Goal: Information Seeking & Learning: Learn about a topic

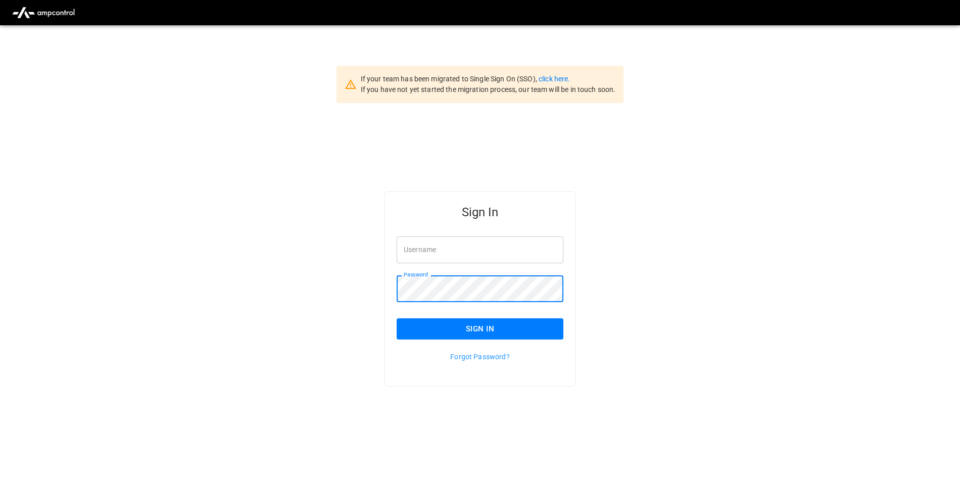
click at [433, 255] on input "Username" at bounding box center [480, 249] width 167 height 27
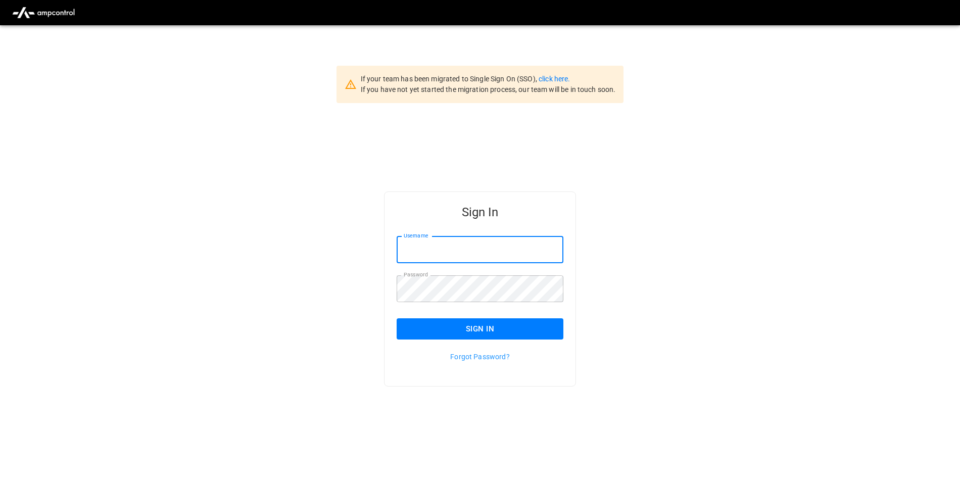
type input "**********"
click at [436, 336] on button "Sign In" at bounding box center [480, 328] width 167 height 21
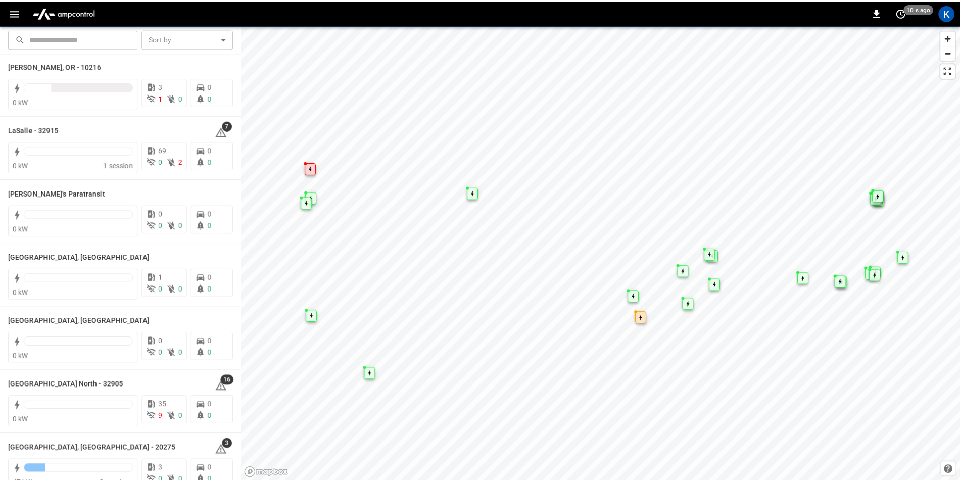
scroll to position [373, 0]
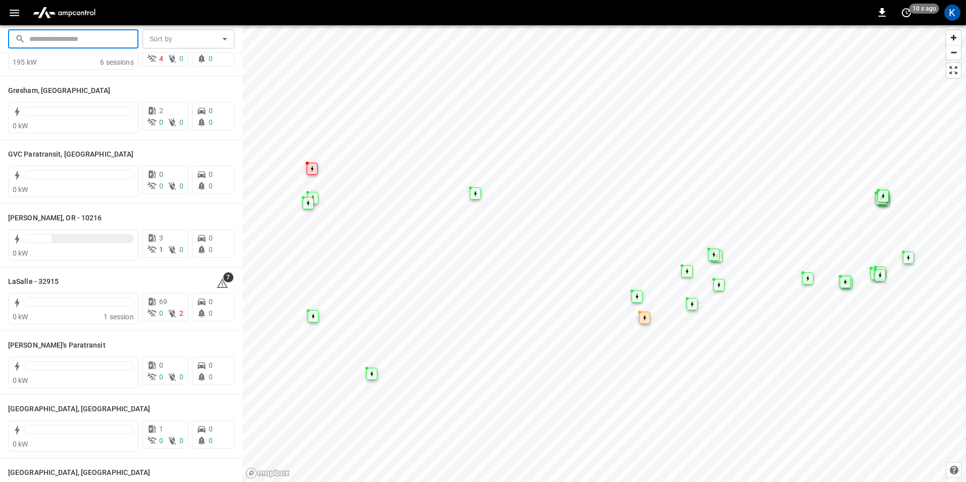
click at [92, 43] on input "text" at bounding box center [80, 38] width 102 height 19
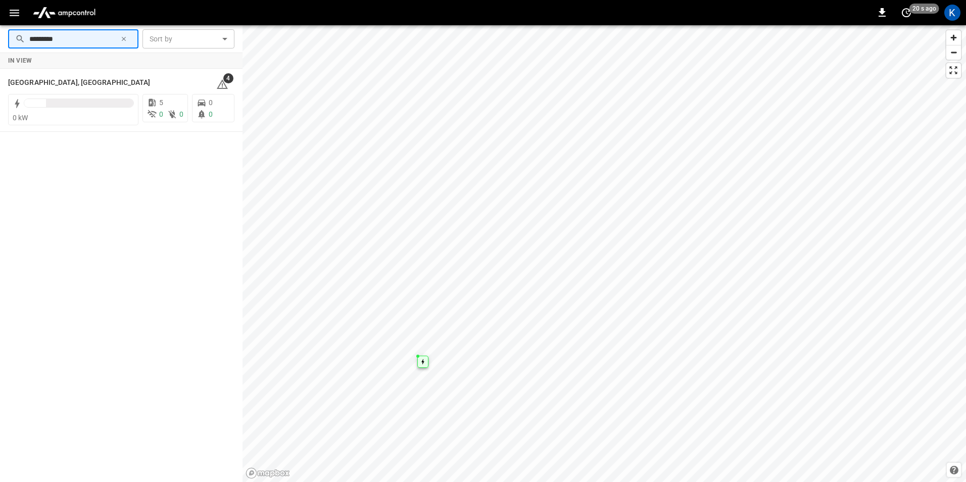
type input "*********"
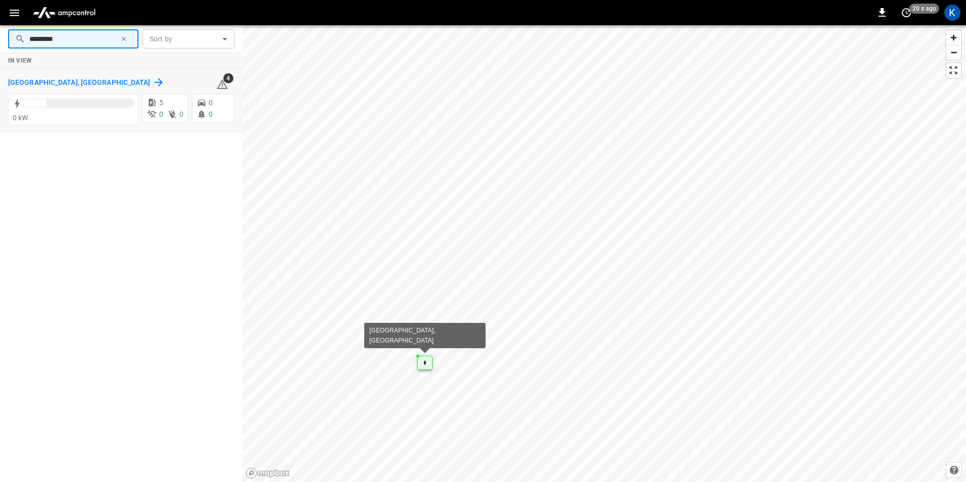
click at [28, 83] on h6 "[GEOGRAPHIC_DATA], [GEOGRAPHIC_DATA]" at bounding box center [79, 82] width 142 height 11
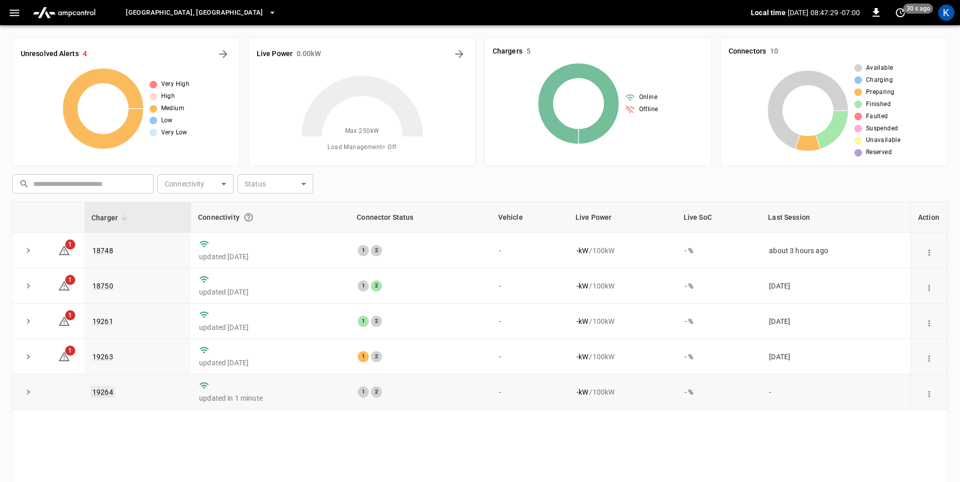
click at [110, 394] on link "19264" at bounding box center [102, 392] width 25 height 12
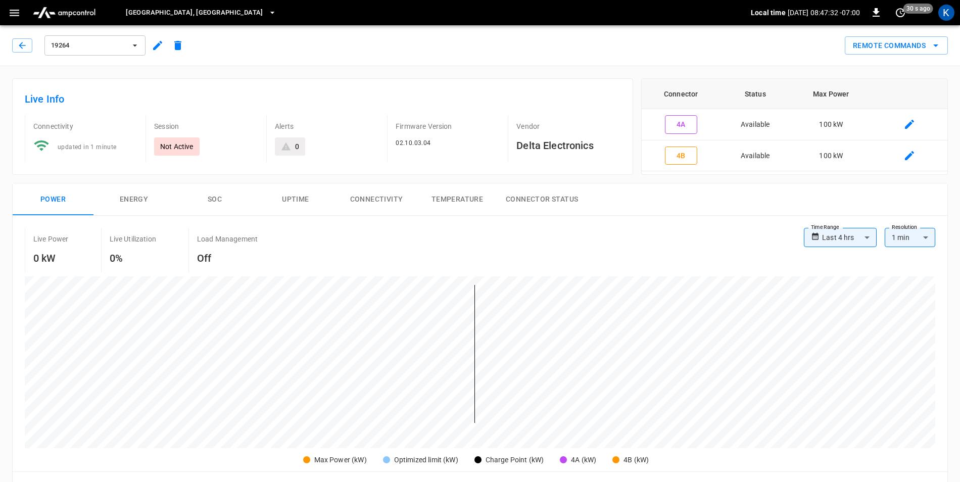
click at [217, 198] on button "SOC" at bounding box center [214, 199] width 81 height 32
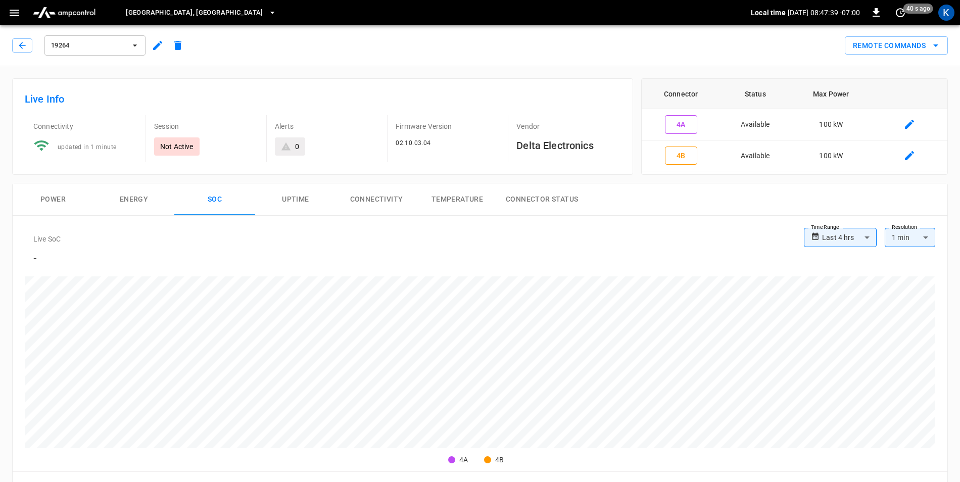
click at [56, 198] on button "Power" at bounding box center [53, 199] width 81 height 32
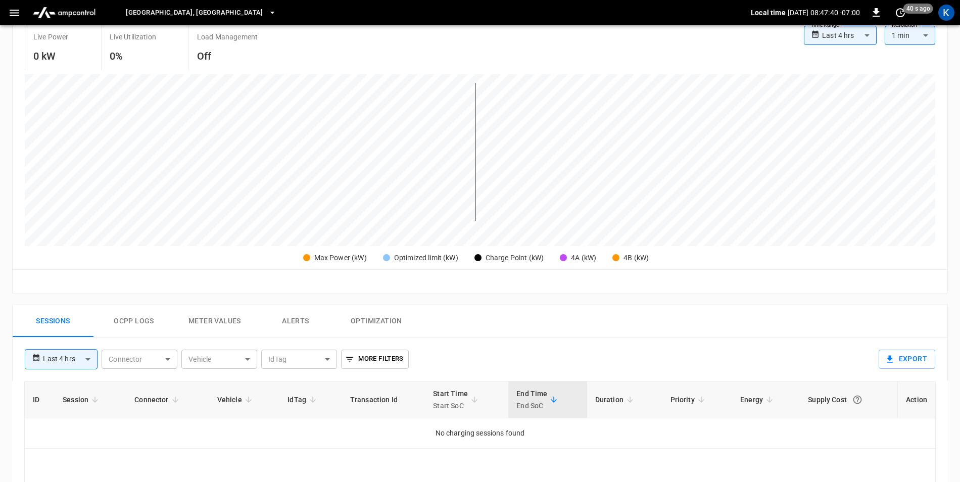
scroll to position [354, 0]
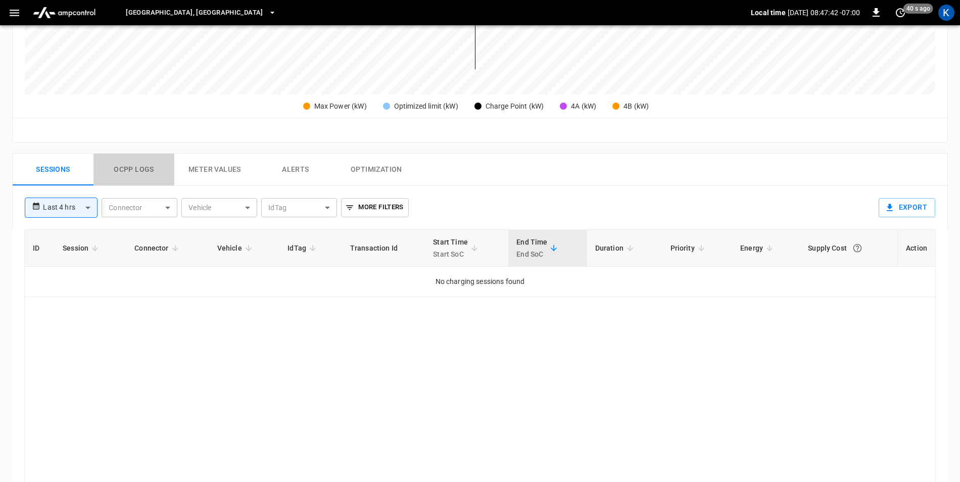
click at [141, 175] on button "Ocpp logs" at bounding box center [133, 170] width 81 height 32
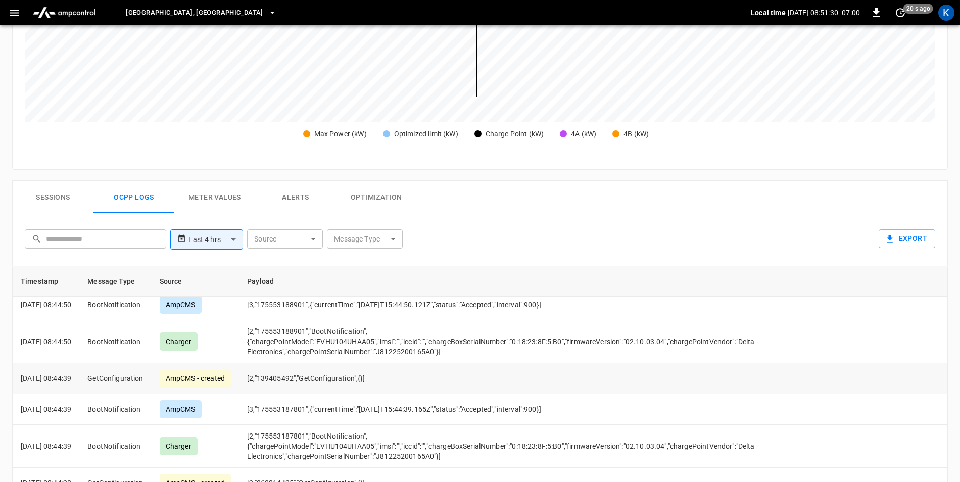
scroll to position [3056, 0]
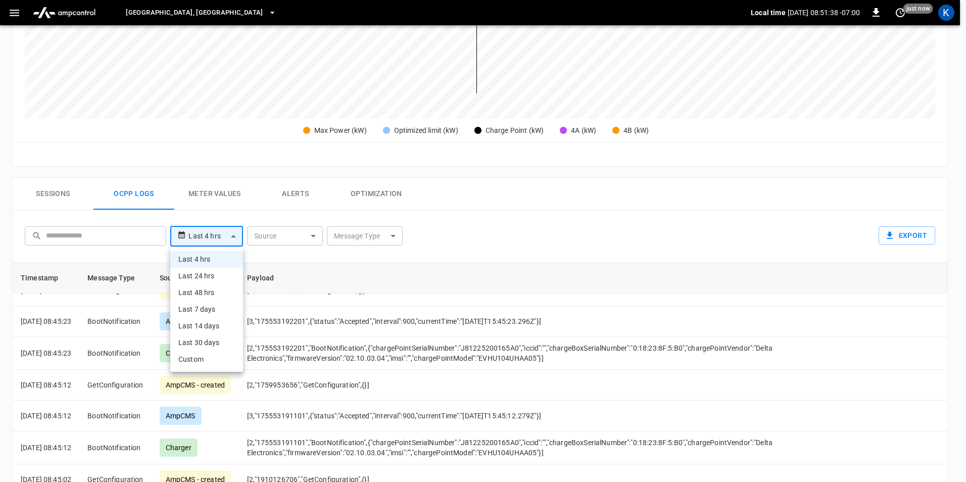
click at [216, 243] on body "**********" at bounding box center [483, 155] width 966 height 969
click at [218, 347] on li "Last 30 days" at bounding box center [206, 343] width 73 height 17
type input "**********"
type input "**"
type input "**********"
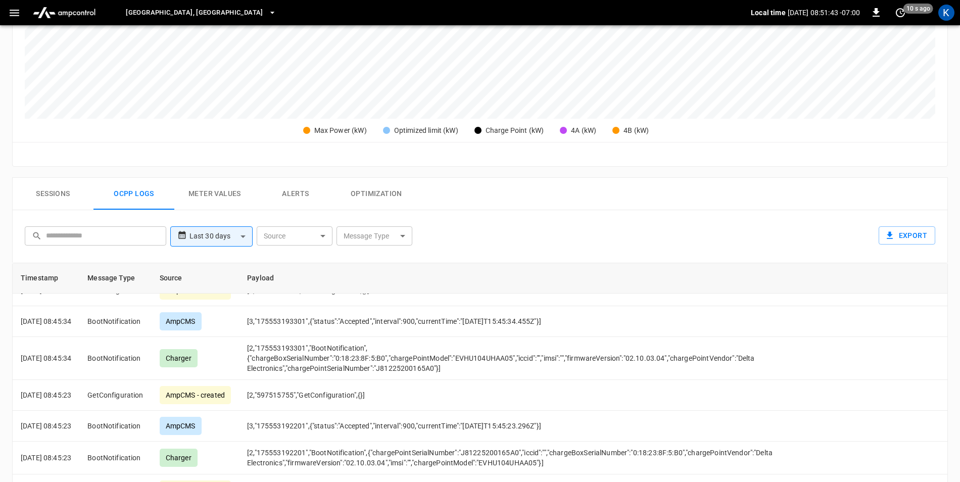
click at [499, 275] on th "Payload" at bounding box center [552, 278] width 627 height 30
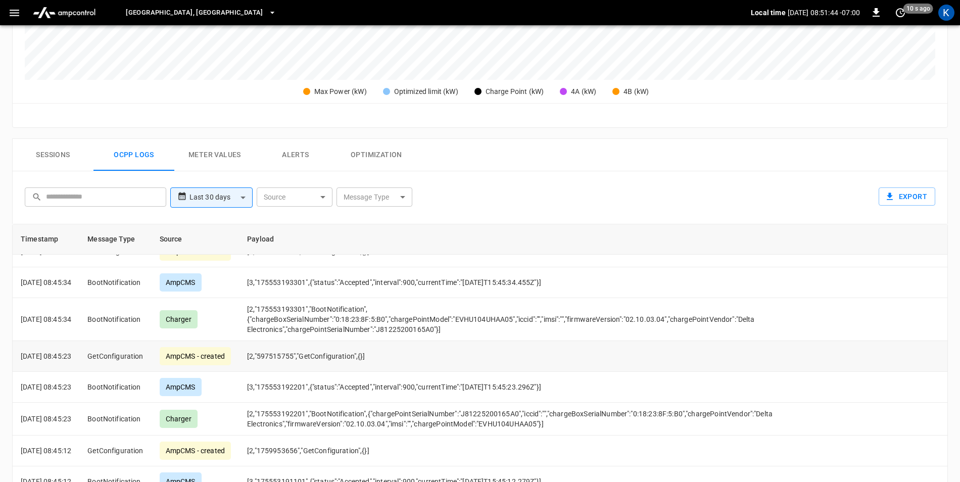
scroll to position [487, 0]
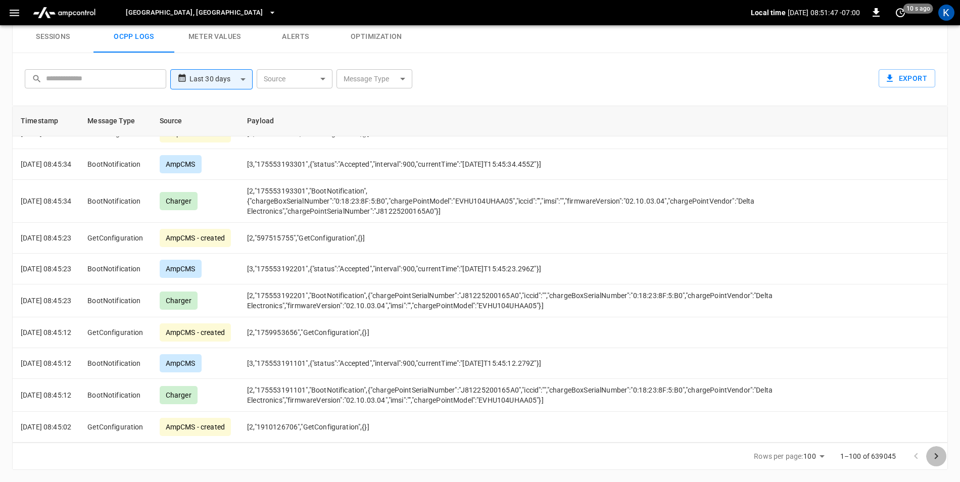
click at [932, 456] on icon "Go to next page" at bounding box center [936, 456] width 12 height 12
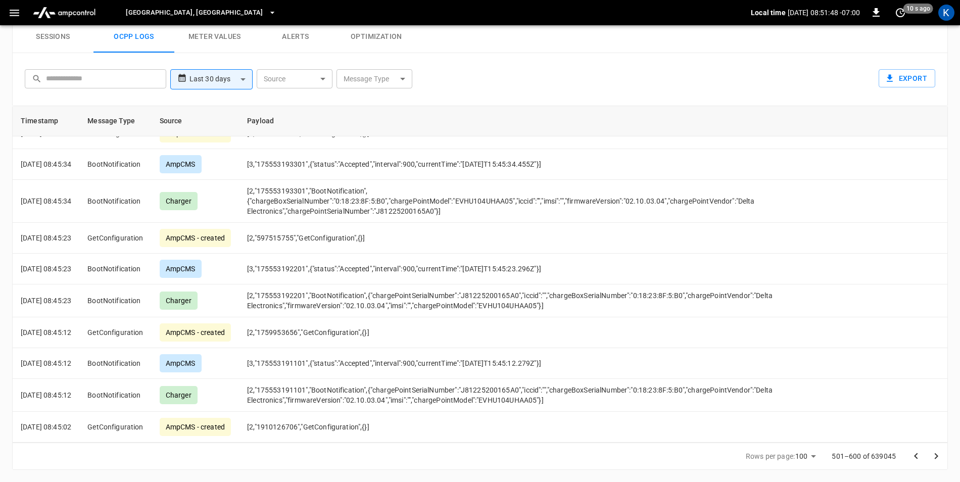
click at [932, 456] on icon "Go to next page" at bounding box center [936, 456] width 12 height 12
click at [932, 457] on icon "Go to next page" at bounding box center [936, 456] width 12 height 12
click at [931, 457] on icon "Go to next page" at bounding box center [936, 456] width 12 height 12
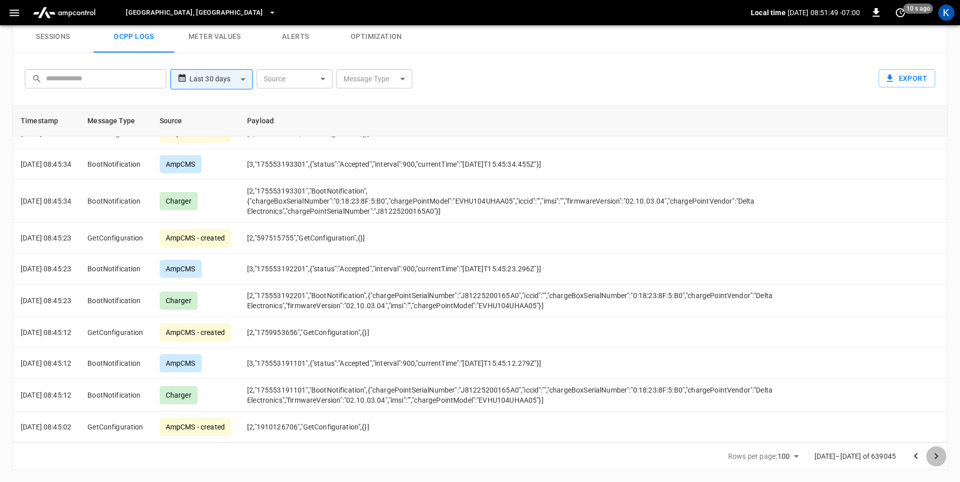
click at [932, 458] on icon "Go to next page" at bounding box center [936, 456] width 12 height 12
click at [932, 459] on icon "Go to next page" at bounding box center [936, 456] width 12 height 12
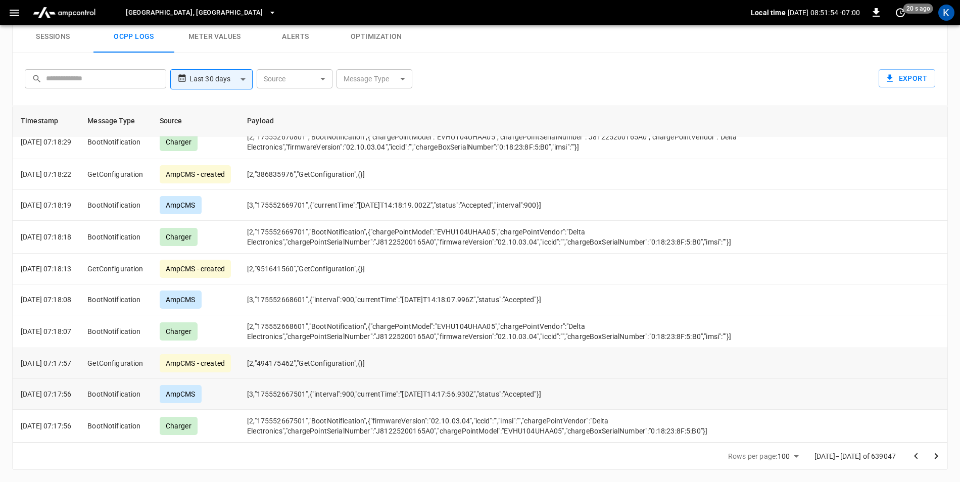
scroll to position [2844, 0]
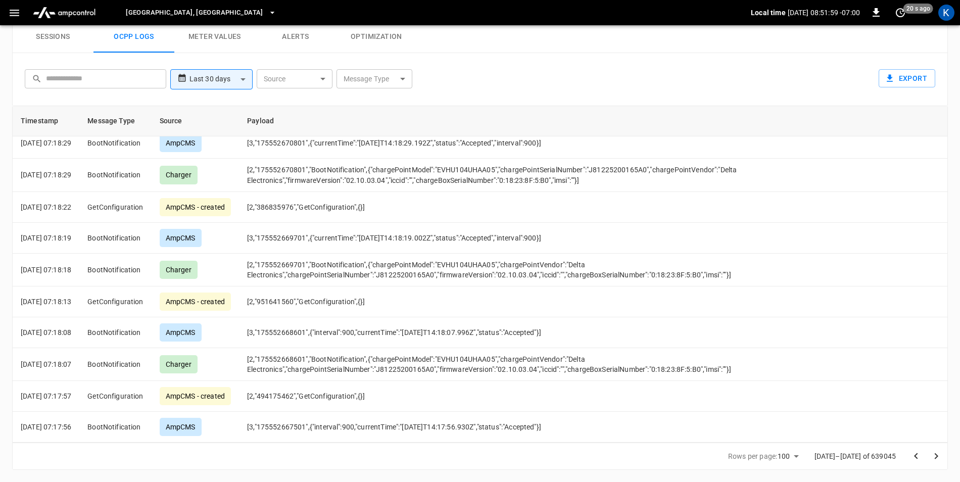
click at [936, 462] on icon "Go to next page" at bounding box center [936, 456] width 12 height 12
click at [938, 458] on icon "Go to next page" at bounding box center [936, 456] width 12 height 12
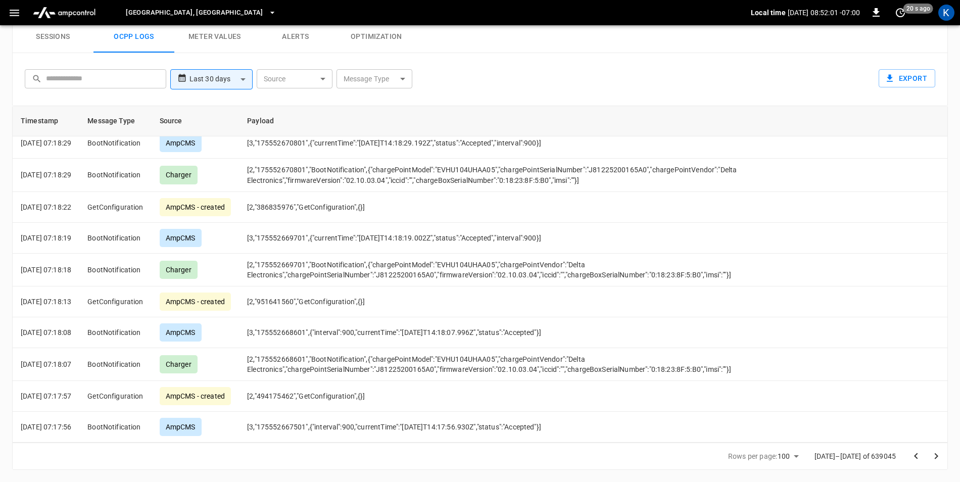
click at [938, 458] on icon "Go to next page" at bounding box center [936, 456] width 12 height 12
click at [938, 457] on icon "Go to next page" at bounding box center [936, 456] width 12 height 12
click at [938, 457] on icon "Go to next page" at bounding box center [937, 456] width 4 height 6
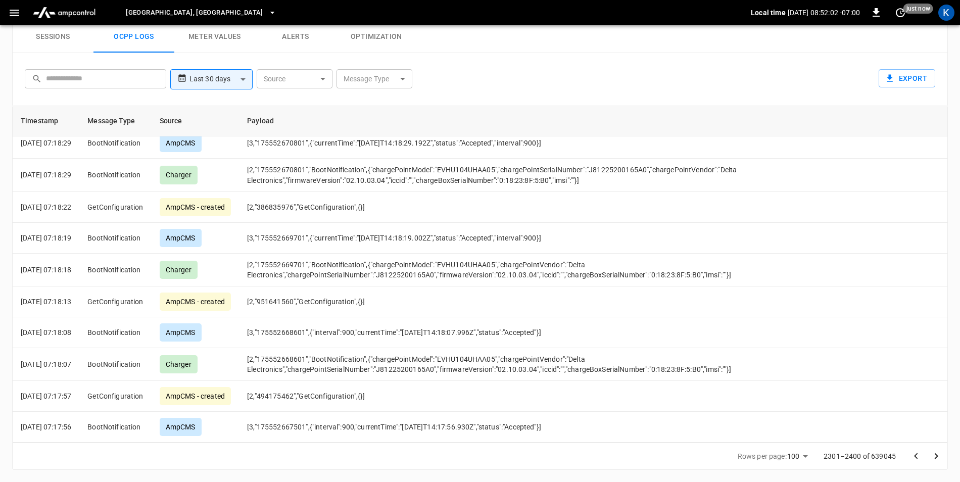
click at [938, 457] on icon "Go to next page" at bounding box center [937, 456] width 4 height 6
click at [937, 457] on icon "Go to next page" at bounding box center [937, 456] width 4 height 6
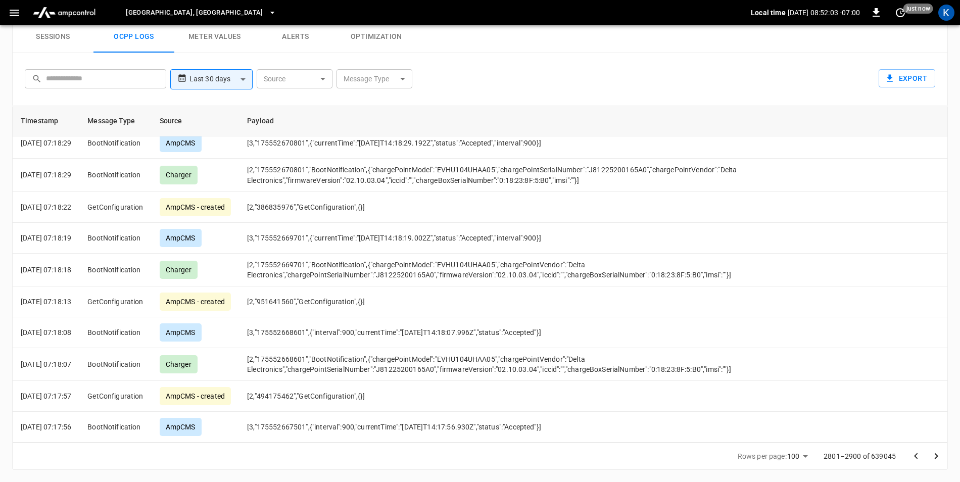
click at [937, 456] on icon "Go to next page" at bounding box center [937, 456] width 4 height 6
click at [936, 455] on icon "Go to next page" at bounding box center [937, 456] width 4 height 6
click at [936, 454] on icon "Go to next page" at bounding box center [936, 456] width 12 height 12
click at [936, 454] on icon "Go to next page" at bounding box center [937, 456] width 4 height 6
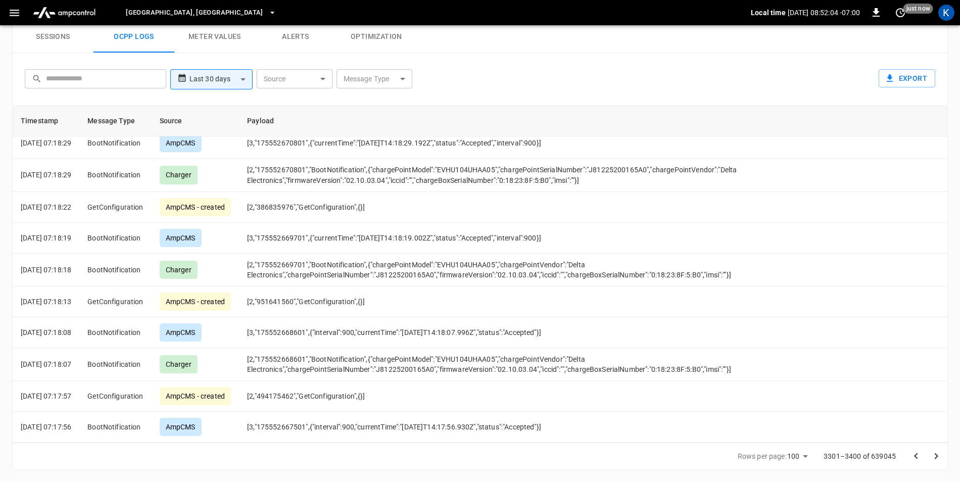
click at [936, 454] on icon "Go to next page" at bounding box center [937, 456] width 4 height 6
click at [935, 454] on icon "Go to next page" at bounding box center [936, 456] width 12 height 12
click at [934, 454] on icon "Go to next page" at bounding box center [936, 456] width 12 height 12
click at [934, 455] on icon "Go to next page" at bounding box center [936, 456] width 12 height 12
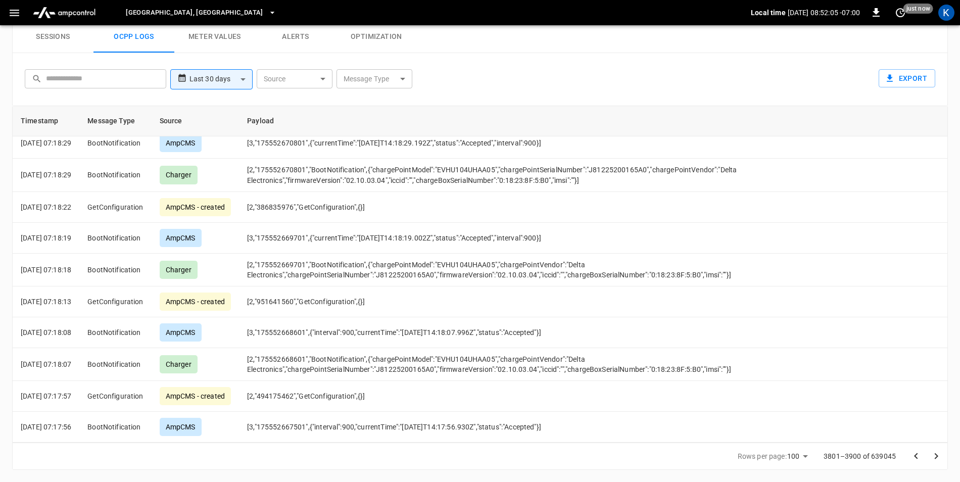
click at [934, 454] on icon "Go to next page" at bounding box center [936, 456] width 12 height 12
click at [934, 456] on icon "Go to next page" at bounding box center [936, 456] width 12 height 12
click at [934, 457] on icon "Go to next page" at bounding box center [936, 456] width 12 height 12
click at [934, 455] on icon "Go to next page" at bounding box center [936, 456] width 12 height 12
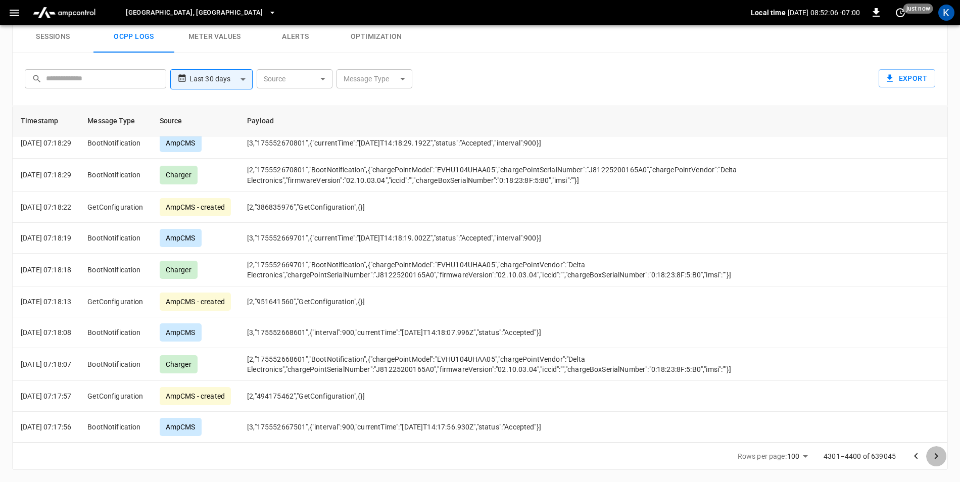
click at [933, 453] on icon "Go to next page" at bounding box center [936, 456] width 12 height 12
drag, startPoint x: 933, startPoint y: 453, endPoint x: 937, endPoint y: 450, distance: 5.4
click at [935, 453] on icon "Go to next page" at bounding box center [936, 456] width 12 height 12
click at [938, 447] on button "Go to next page" at bounding box center [936, 456] width 20 height 20
click at [938, 448] on button "Go to next page" at bounding box center [936, 456] width 20 height 20
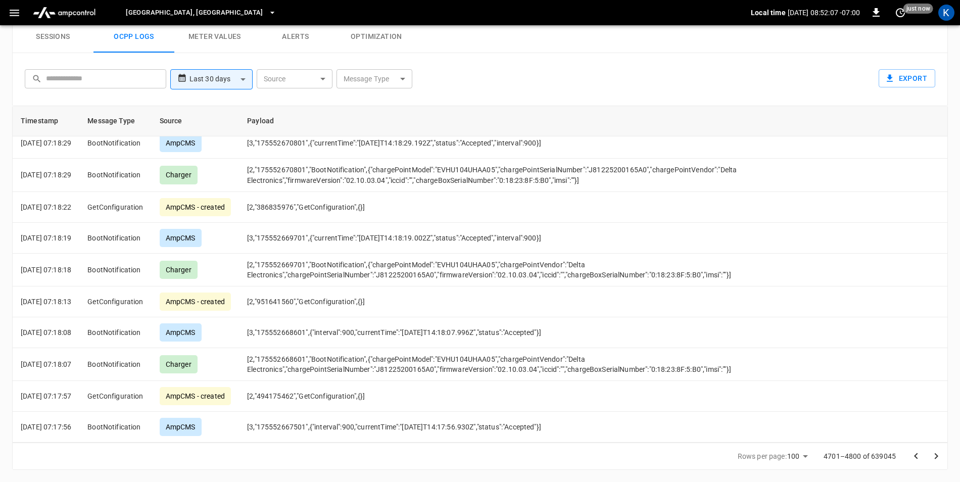
click at [938, 447] on button "Go to next page" at bounding box center [936, 456] width 20 height 20
click at [938, 449] on button "Go to next page" at bounding box center [936, 456] width 20 height 20
click at [934, 447] on button "Go to next page" at bounding box center [936, 456] width 20 height 20
click at [933, 450] on button "Go to next page" at bounding box center [936, 456] width 20 height 20
click at [933, 455] on icon "Go to next page" at bounding box center [936, 456] width 12 height 12
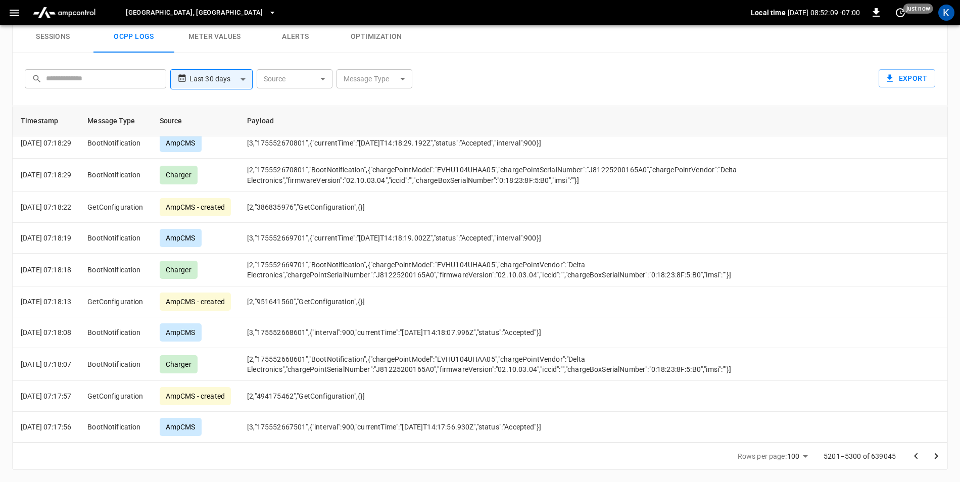
click at [933, 455] on icon "Go to next page" at bounding box center [936, 456] width 12 height 12
click at [932, 453] on icon "Go to next page" at bounding box center [936, 456] width 12 height 12
click at [932, 451] on icon "Go to next page" at bounding box center [936, 456] width 12 height 12
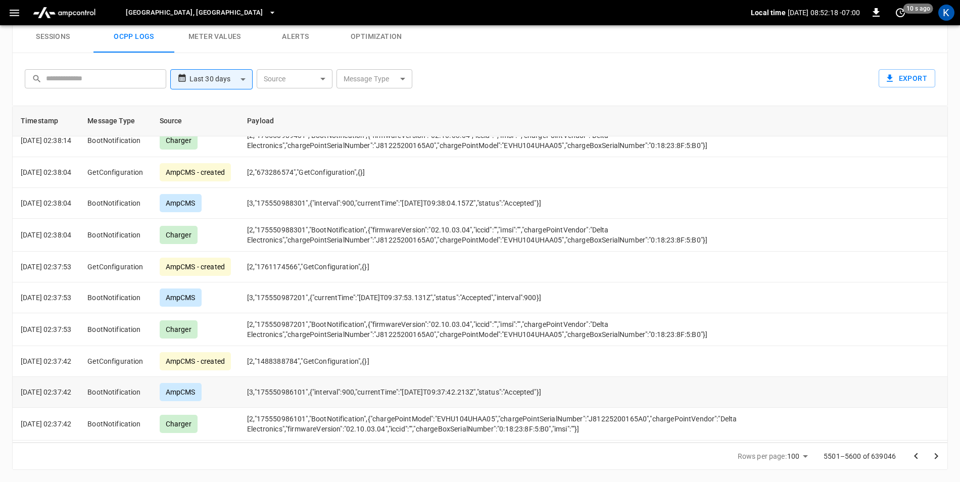
scroll to position [2217, 0]
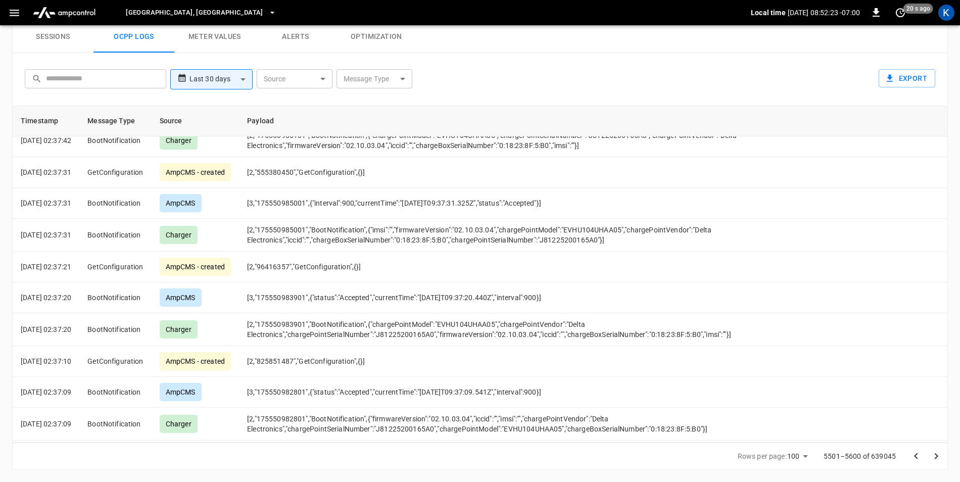
click at [932, 458] on icon "Go to next page" at bounding box center [936, 456] width 12 height 12
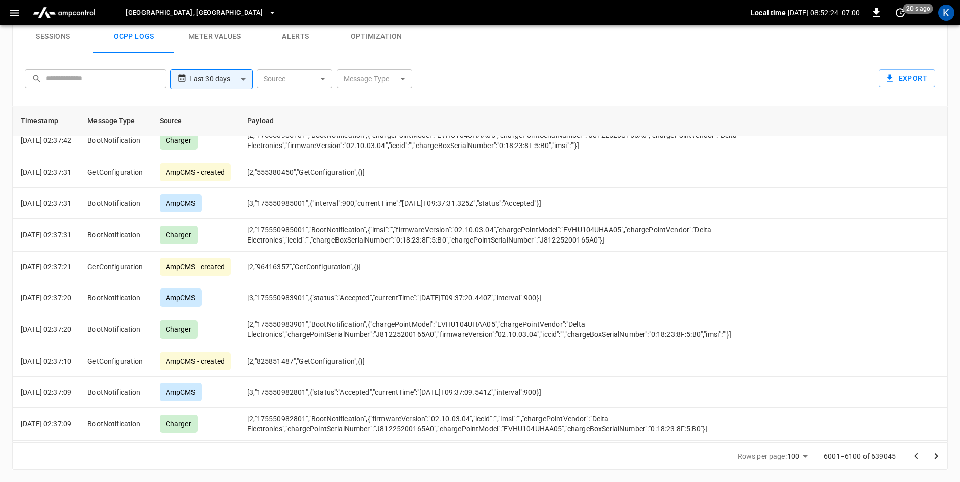
click at [932, 458] on icon "Go to next page" at bounding box center [936, 456] width 12 height 12
click at [931, 458] on icon "Go to next page" at bounding box center [936, 456] width 12 height 12
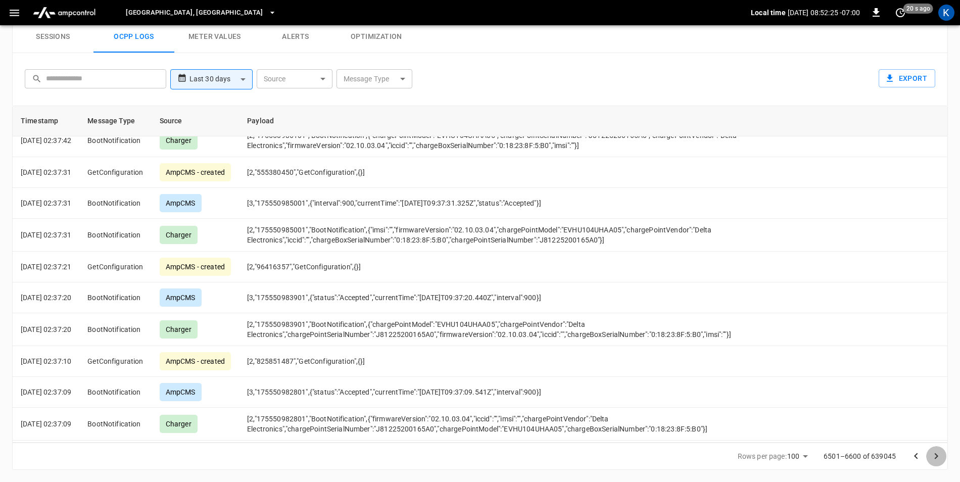
click at [931, 458] on icon "Go to next page" at bounding box center [936, 456] width 12 height 12
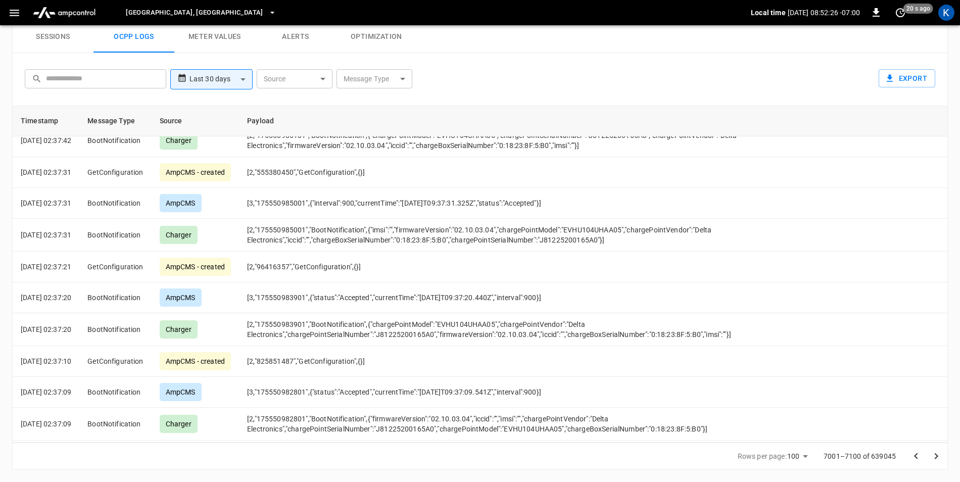
click at [931, 458] on icon "Go to next page" at bounding box center [936, 456] width 12 height 12
click at [930, 458] on icon "Go to next page" at bounding box center [936, 456] width 12 height 12
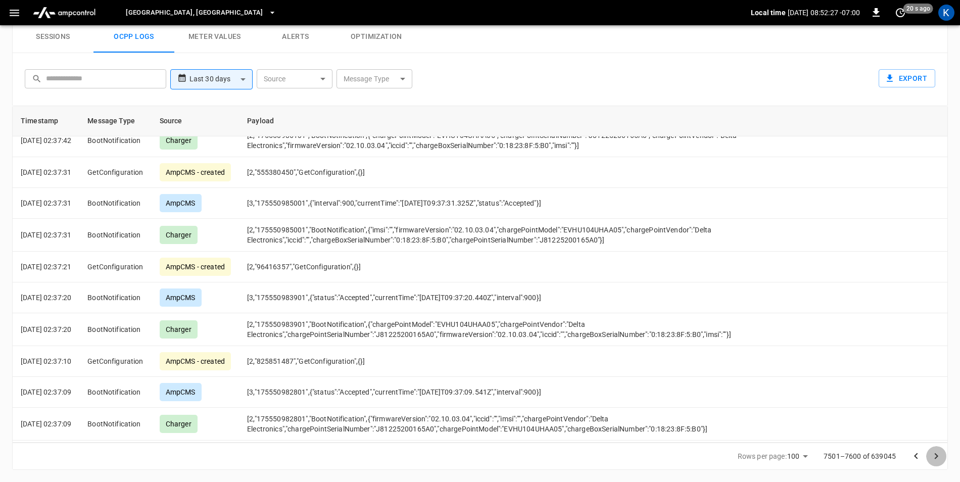
click at [929, 457] on button "Go to next page" at bounding box center [936, 456] width 20 height 20
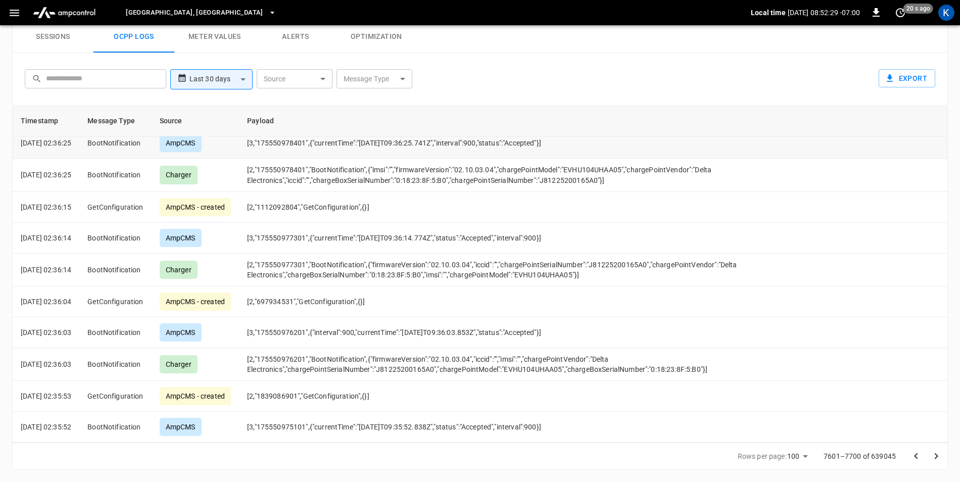
scroll to position [2844, 0]
click at [935, 458] on icon "Go to next page" at bounding box center [936, 456] width 12 height 12
click at [934, 457] on icon "Go to next page" at bounding box center [936, 456] width 12 height 12
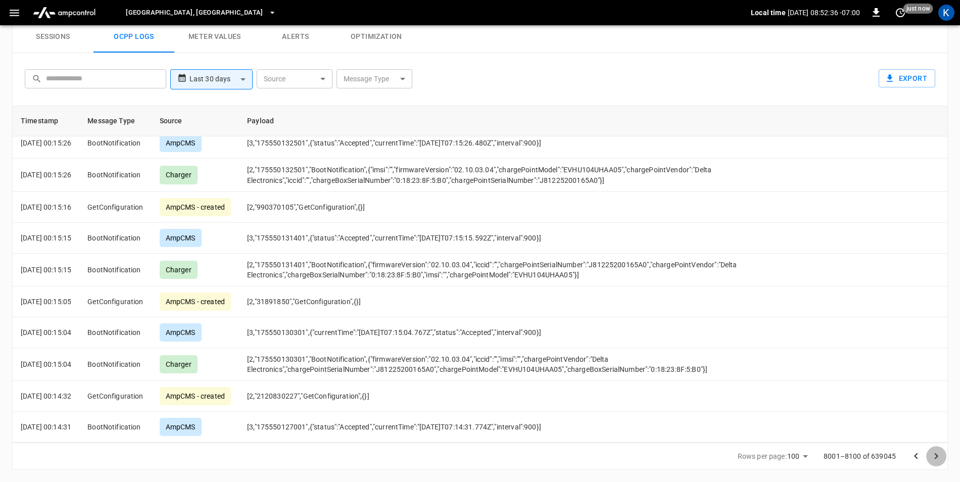
click at [933, 457] on icon "Go to next page" at bounding box center [936, 456] width 12 height 12
click at [933, 458] on icon "Go to next page" at bounding box center [936, 456] width 12 height 12
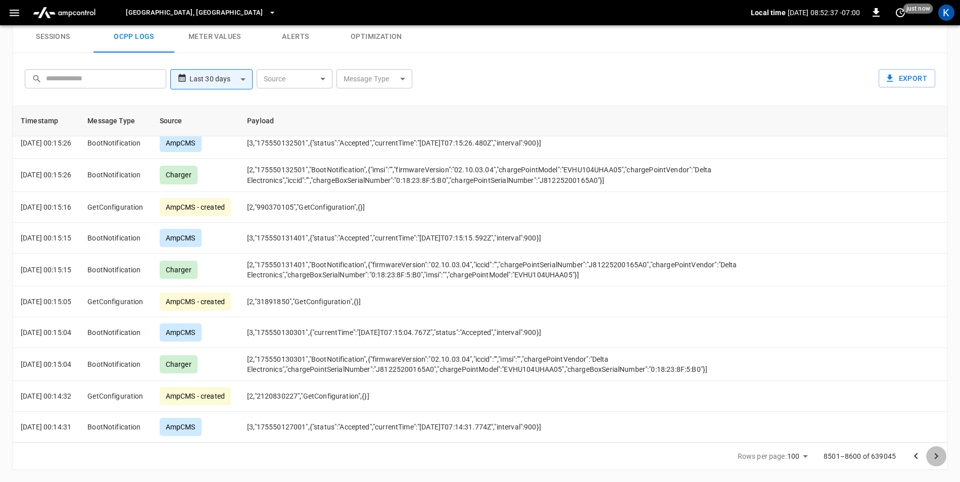
click at [933, 458] on icon "Go to next page" at bounding box center [936, 456] width 12 height 12
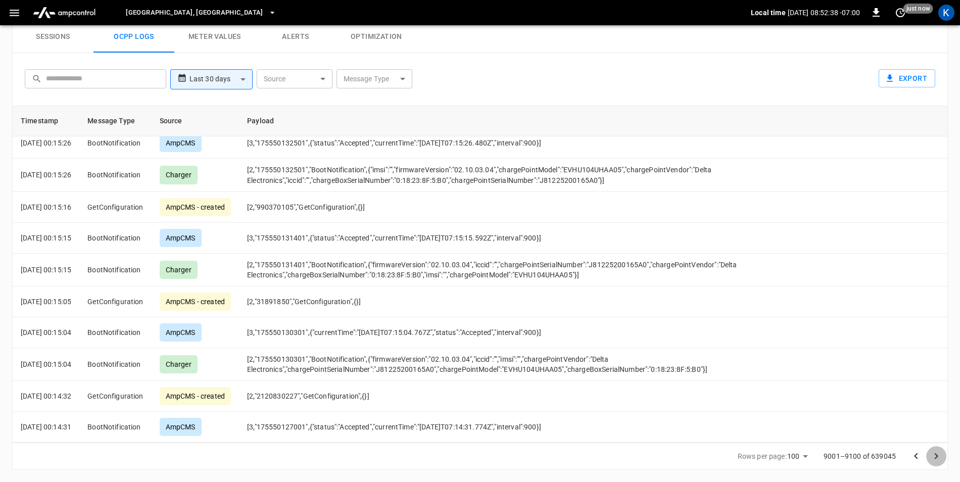
click at [932, 458] on icon "Go to next page" at bounding box center [936, 456] width 12 height 12
click at [931, 458] on icon "Go to next page" at bounding box center [936, 456] width 12 height 12
click at [930, 456] on icon "Go to next page" at bounding box center [936, 456] width 12 height 12
click at [931, 456] on icon "Go to next page" at bounding box center [936, 456] width 12 height 12
click at [935, 452] on icon "Go to next page" at bounding box center [936, 456] width 12 height 12
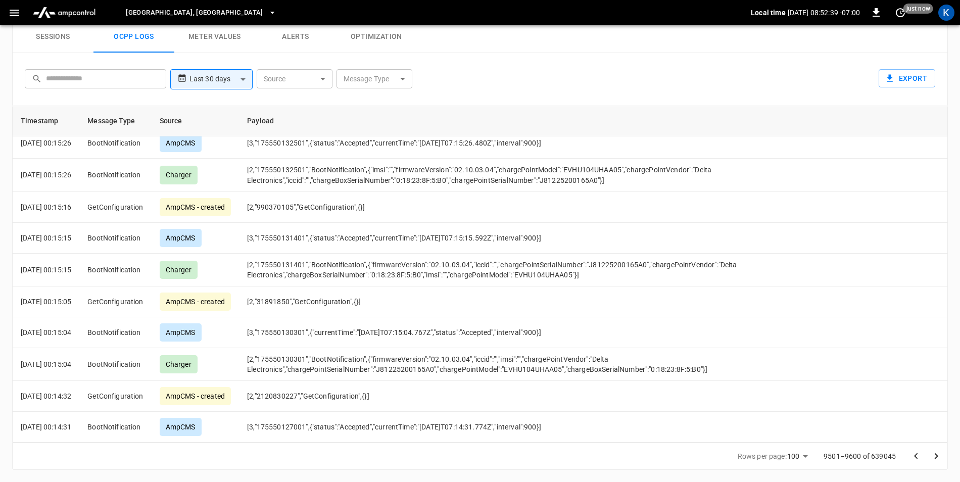
click at [935, 452] on icon "Go to next page" at bounding box center [936, 456] width 12 height 12
click at [936, 452] on icon "Go to next page" at bounding box center [936, 456] width 12 height 12
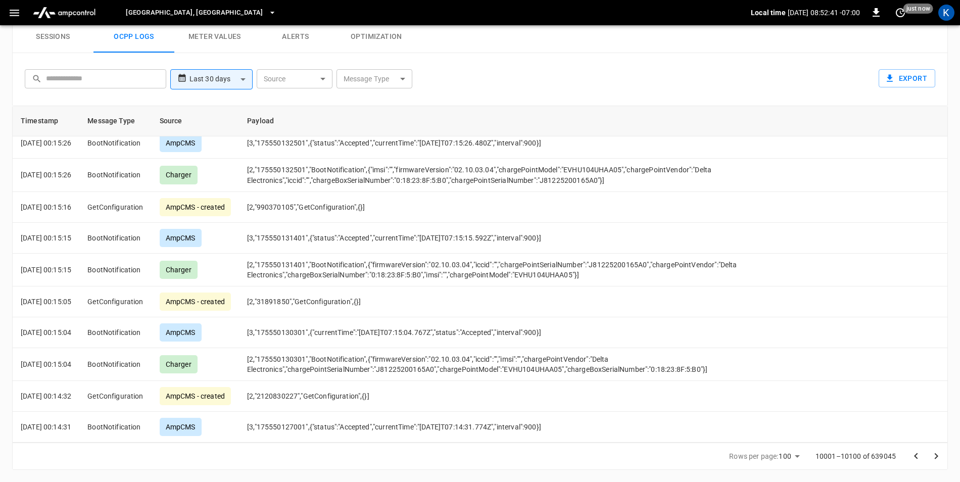
click at [937, 451] on icon "Go to next page" at bounding box center [936, 456] width 12 height 12
click at [935, 455] on icon "Go to next page" at bounding box center [936, 456] width 12 height 12
drag, startPoint x: 935, startPoint y: 455, endPoint x: 926, endPoint y: 464, distance: 12.5
click at [926, 466] on div at bounding box center [926, 456] width 40 height 20
click at [937, 456] on icon "Go to next page" at bounding box center [937, 456] width 4 height 6
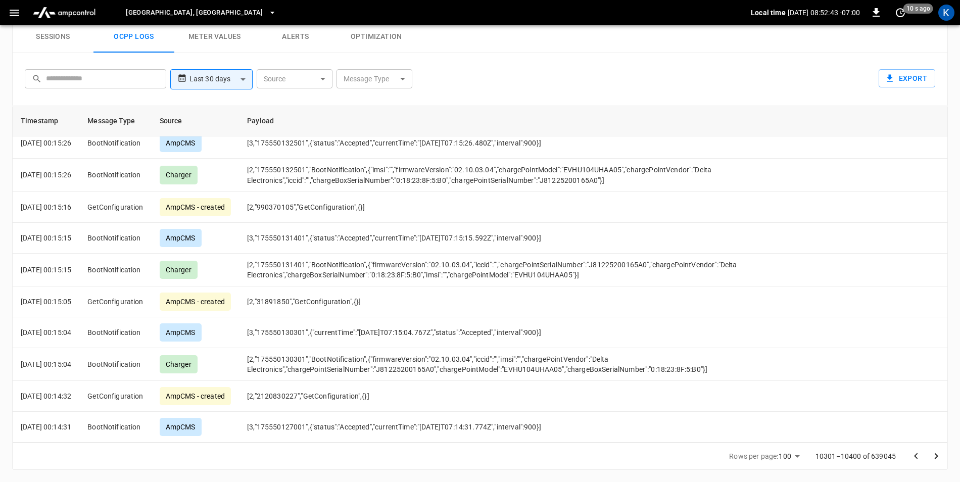
click at [939, 457] on icon "Go to next page" at bounding box center [936, 456] width 12 height 12
click at [940, 453] on icon "Go to next page" at bounding box center [936, 456] width 12 height 12
click at [940, 454] on icon "Go to next page" at bounding box center [936, 456] width 12 height 12
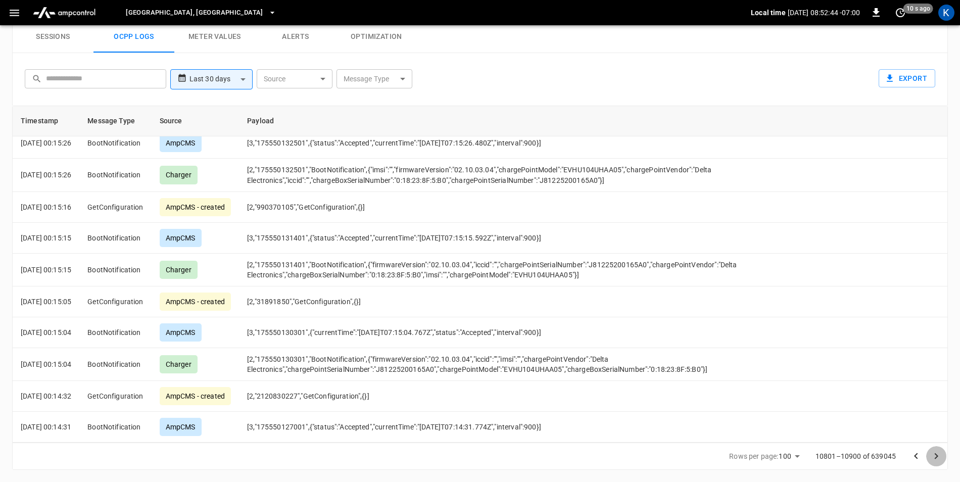
click at [940, 454] on icon "Go to next page" at bounding box center [936, 456] width 12 height 12
drag, startPoint x: 795, startPoint y: 462, endPoint x: 848, endPoint y: 470, distance: 54.2
click at [800, 463] on li "100" at bounding box center [792, 461] width 28 height 17
click at [934, 457] on icon "Go to next page" at bounding box center [936, 456] width 12 height 12
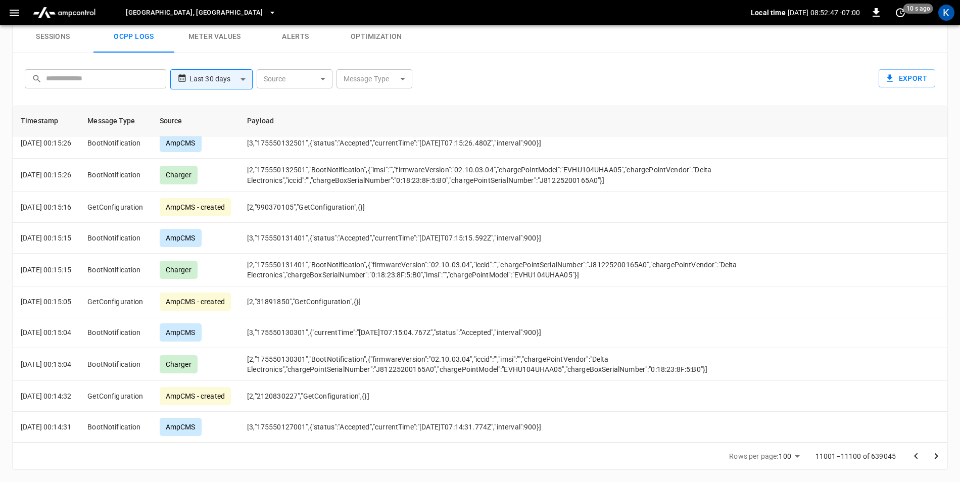
click at [934, 457] on icon "Go to next page" at bounding box center [936, 456] width 12 height 12
click at [933, 456] on icon "Go to next page" at bounding box center [936, 456] width 12 height 12
click at [933, 457] on icon "Go to next page" at bounding box center [936, 456] width 12 height 12
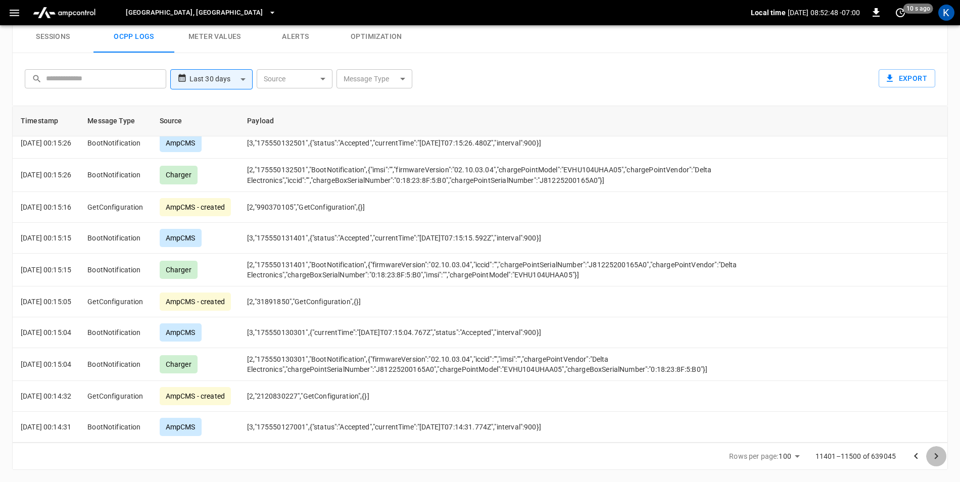
click at [933, 457] on icon "Go to next page" at bounding box center [936, 456] width 12 height 12
click at [933, 455] on icon "Go to next page" at bounding box center [936, 456] width 12 height 12
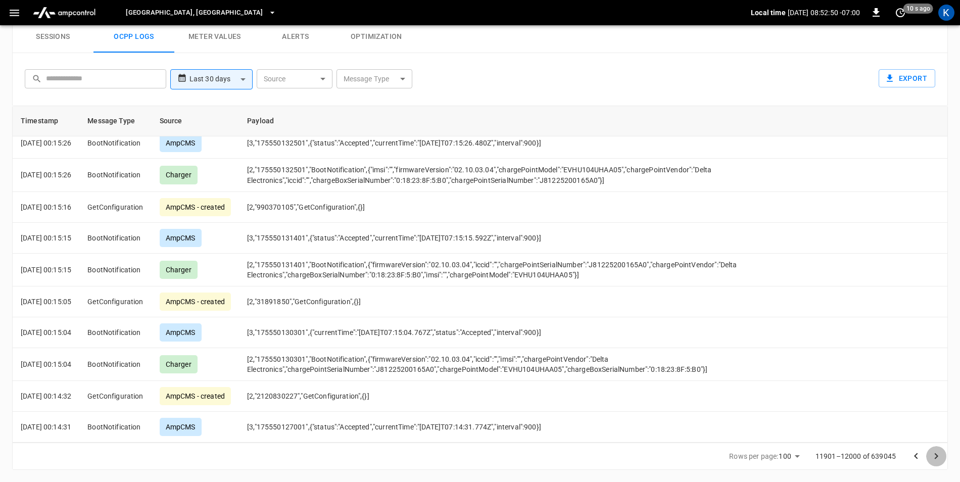
click at [933, 454] on icon "Go to next page" at bounding box center [936, 456] width 12 height 12
click at [933, 453] on icon "Go to next page" at bounding box center [936, 456] width 12 height 12
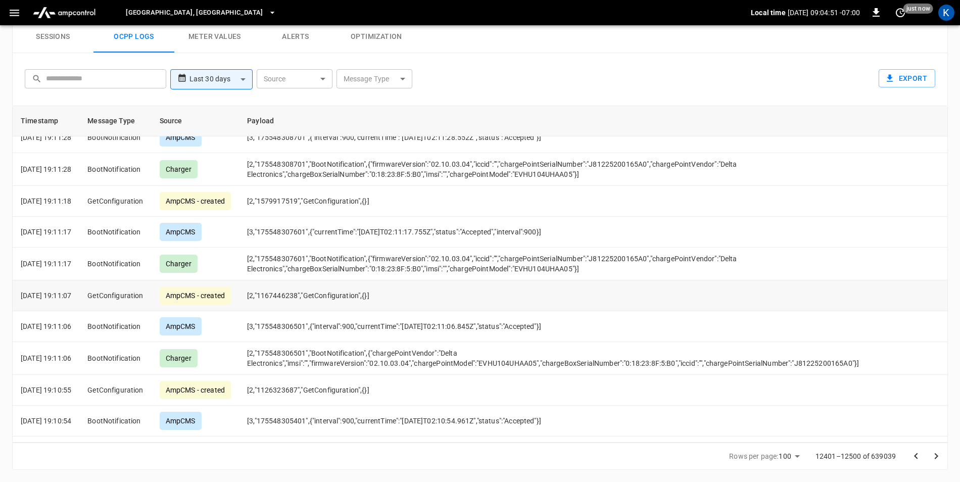
scroll to position [0, 0]
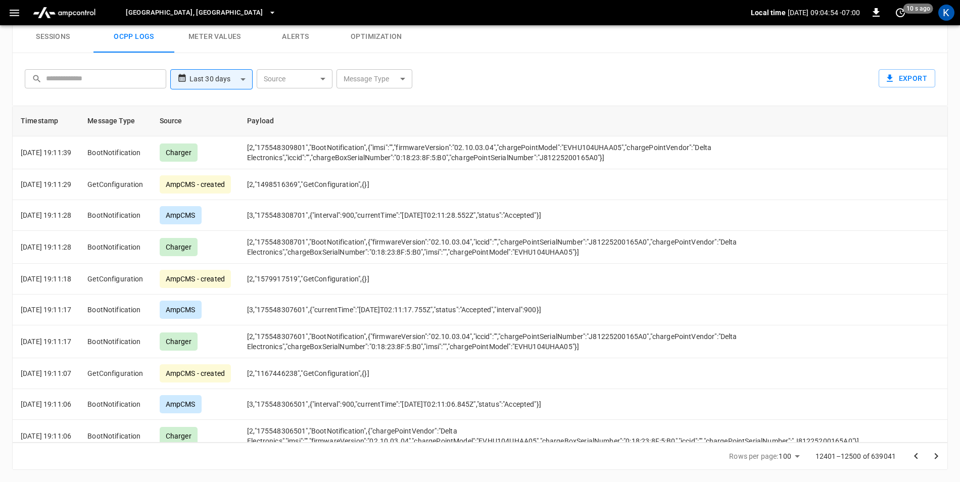
click at [309, 41] on button "Alerts" at bounding box center [295, 37] width 81 height 32
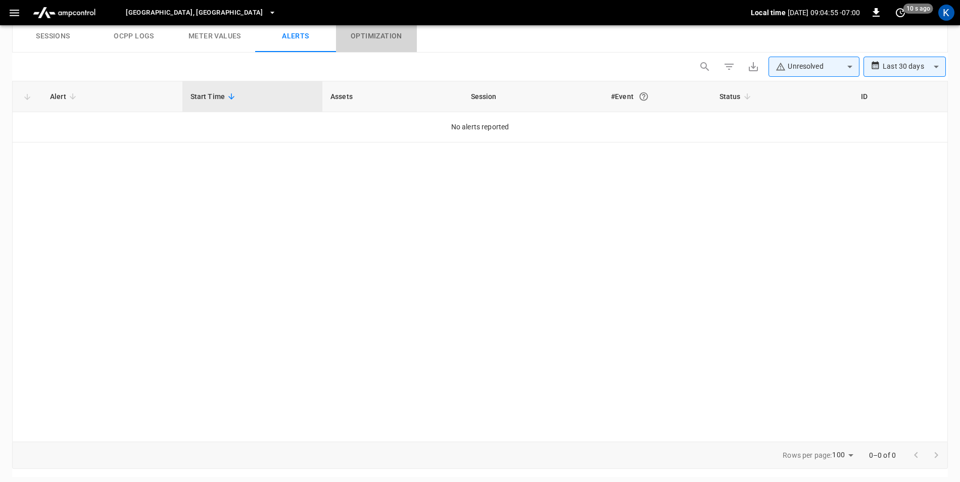
click at [350, 39] on button "Optimization" at bounding box center [376, 36] width 81 height 32
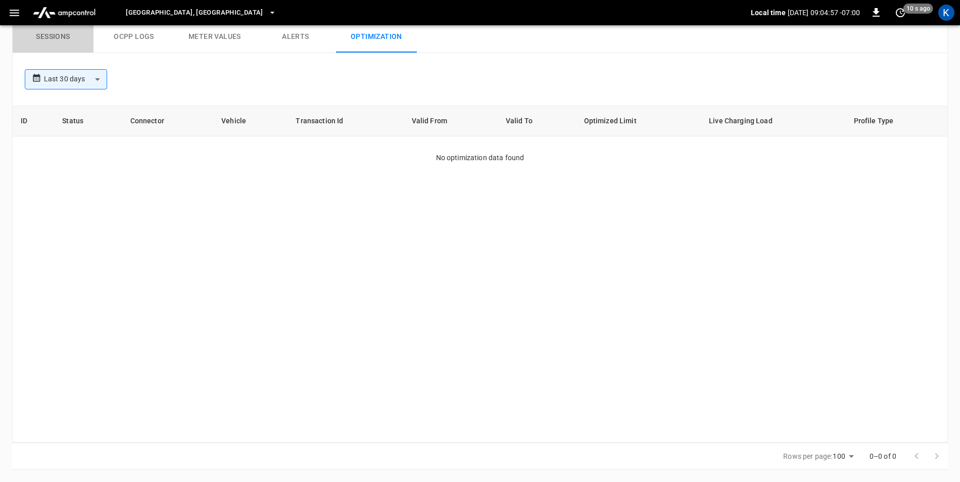
click at [64, 33] on button "Sessions" at bounding box center [53, 37] width 81 height 32
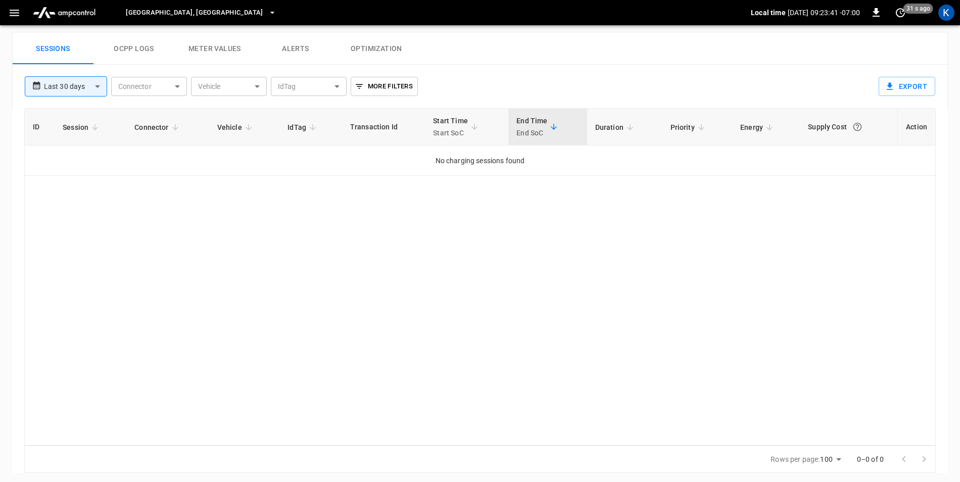
scroll to position [480, 0]
